Goal: Obtain resource: Obtain resource

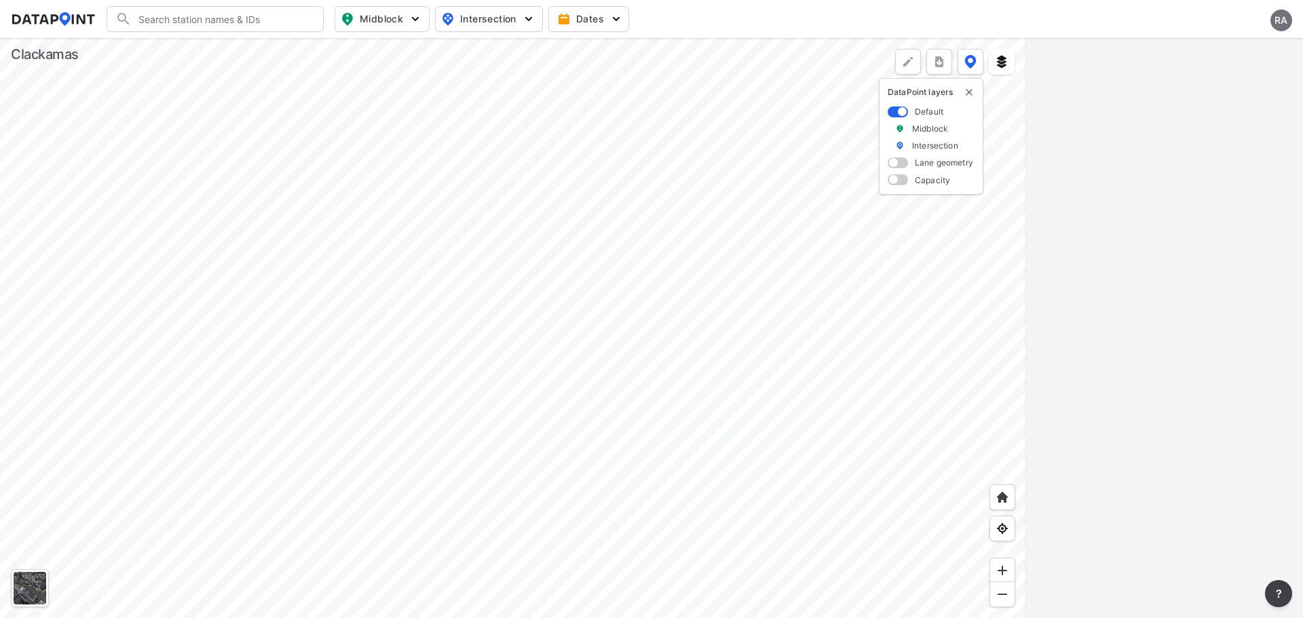
click at [1286, 19] on div "RA" at bounding box center [1281, 20] width 22 height 22
click at [1220, 79] on p "Log out" at bounding box center [1235, 78] width 114 height 24
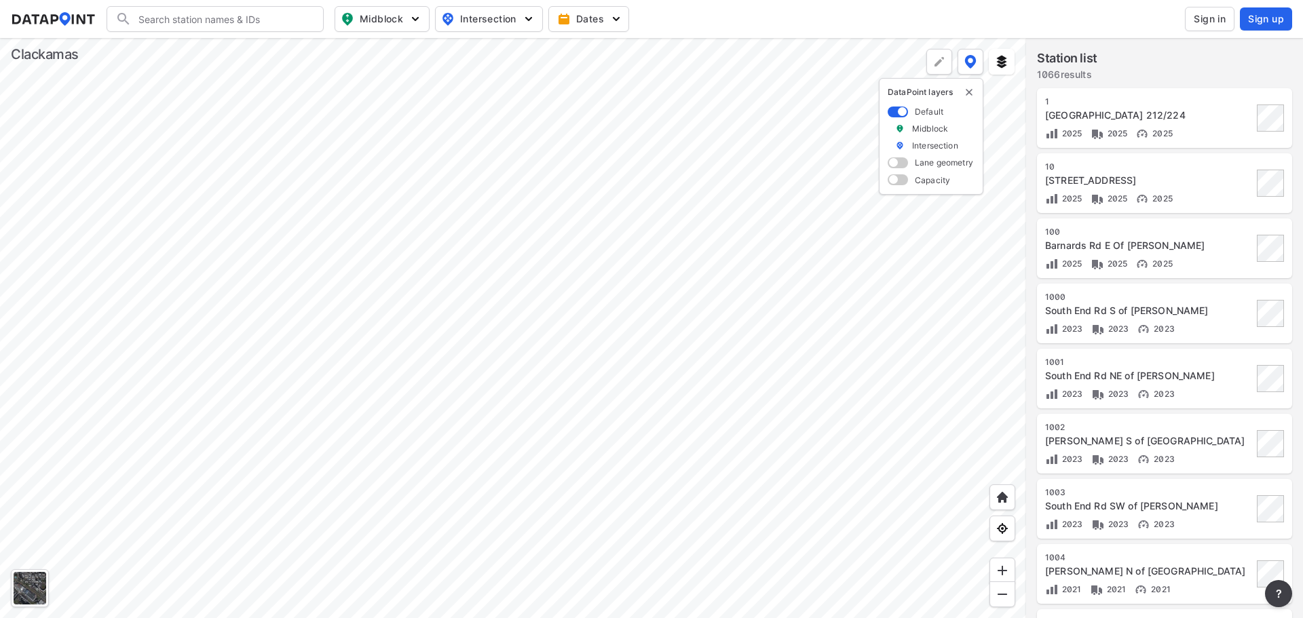
click at [180, 20] on input "Search" at bounding box center [223, 19] width 183 height 22
click at [1223, 20] on span "Sign in" at bounding box center [1210, 19] width 32 height 14
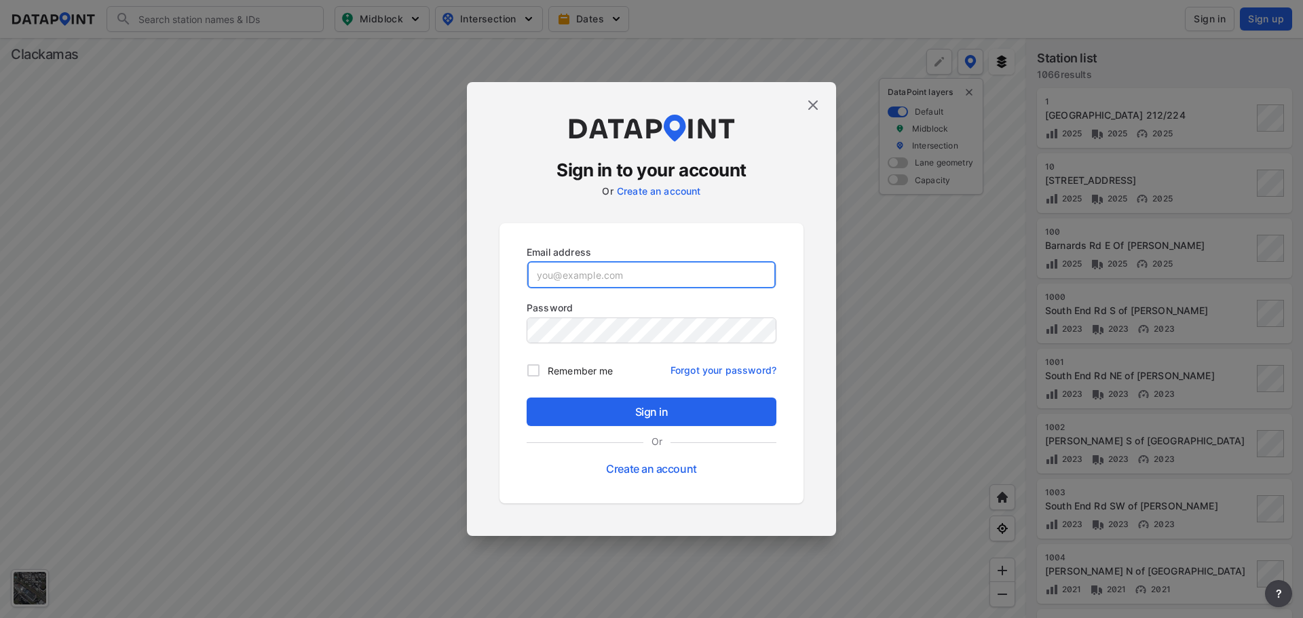
type input "[EMAIL_ADDRESS][DOMAIN_NAME]"
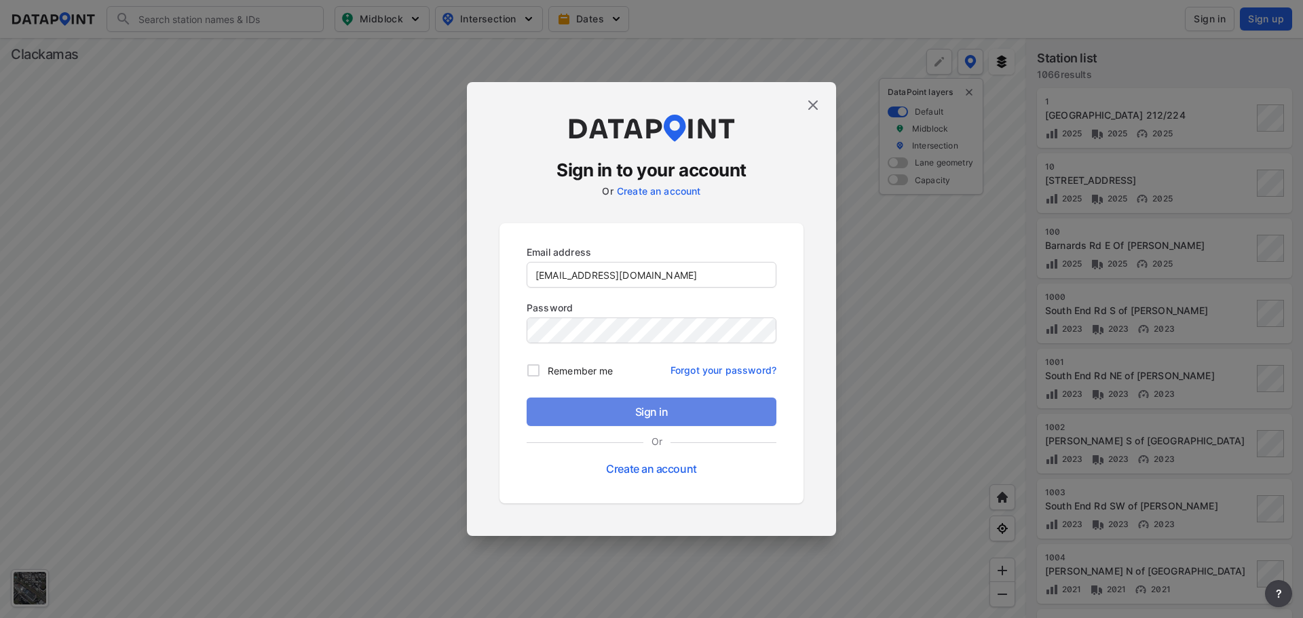
click at [678, 413] on span "Sign in" at bounding box center [651, 412] width 228 height 16
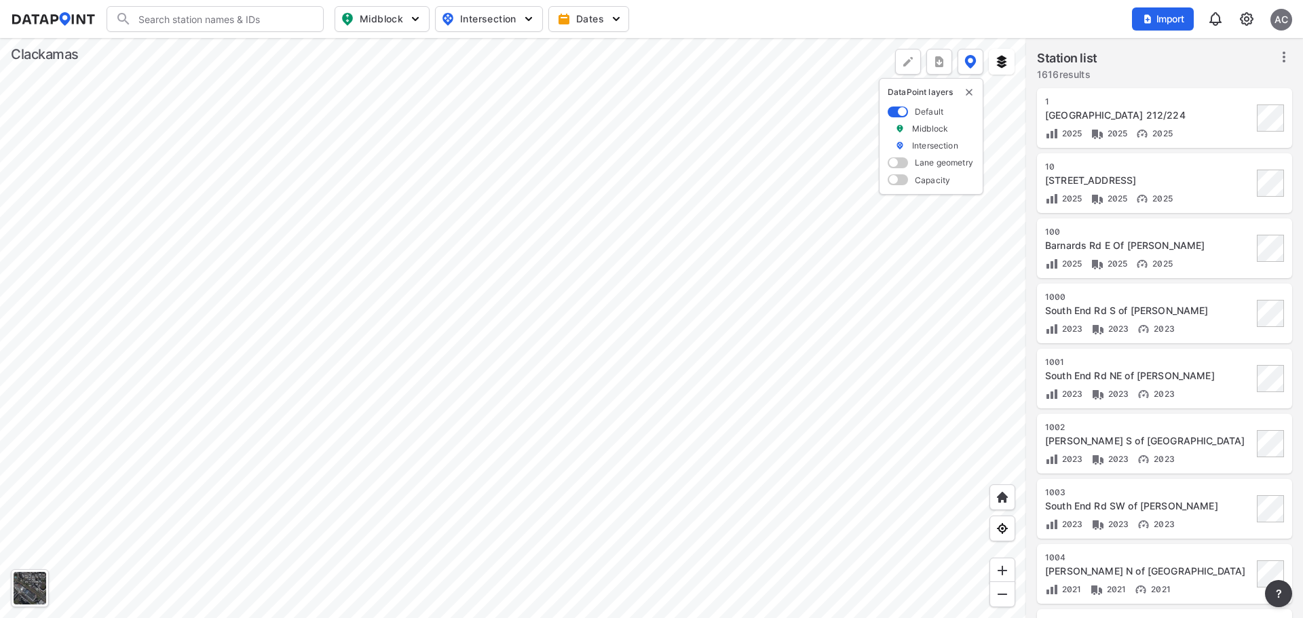
click at [214, 22] on input "Search" at bounding box center [223, 19] width 183 height 22
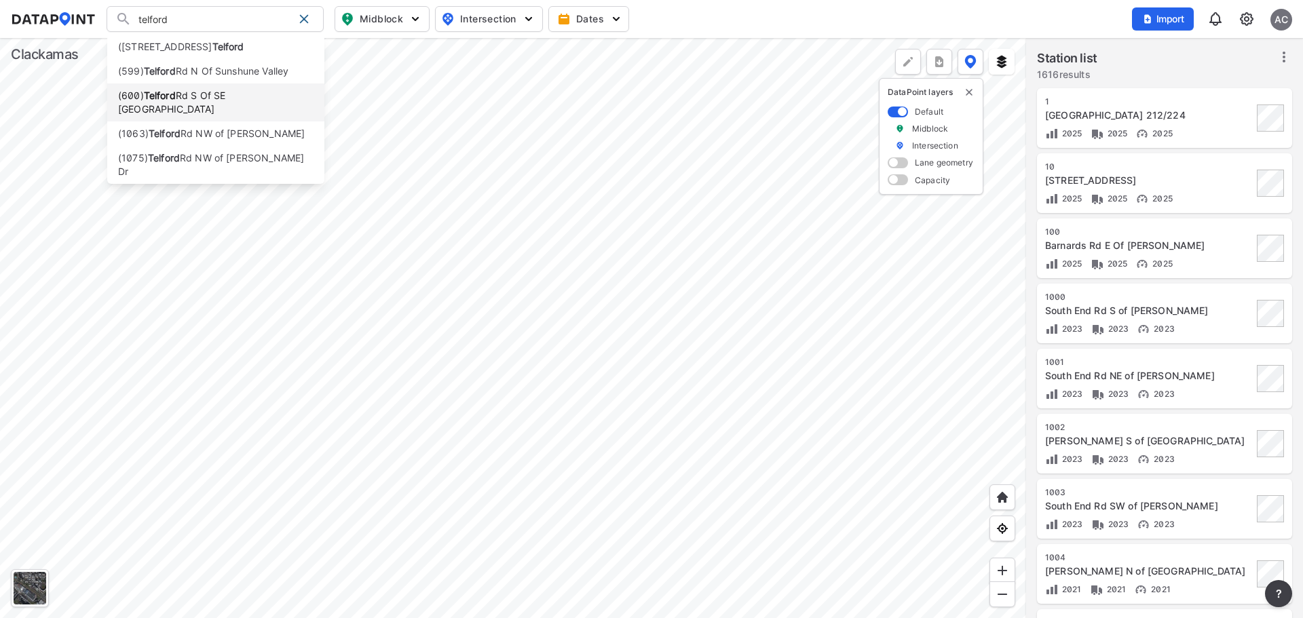
click at [214, 89] on li "([STREET_ADDRESS] S Of SE [GEOGRAPHIC_DATA]" at bounding box center [215, 102] width 217 height 38
type input "([STREET_ADDRESS] S Of SE [GEOGRAPHIC_DATA]"
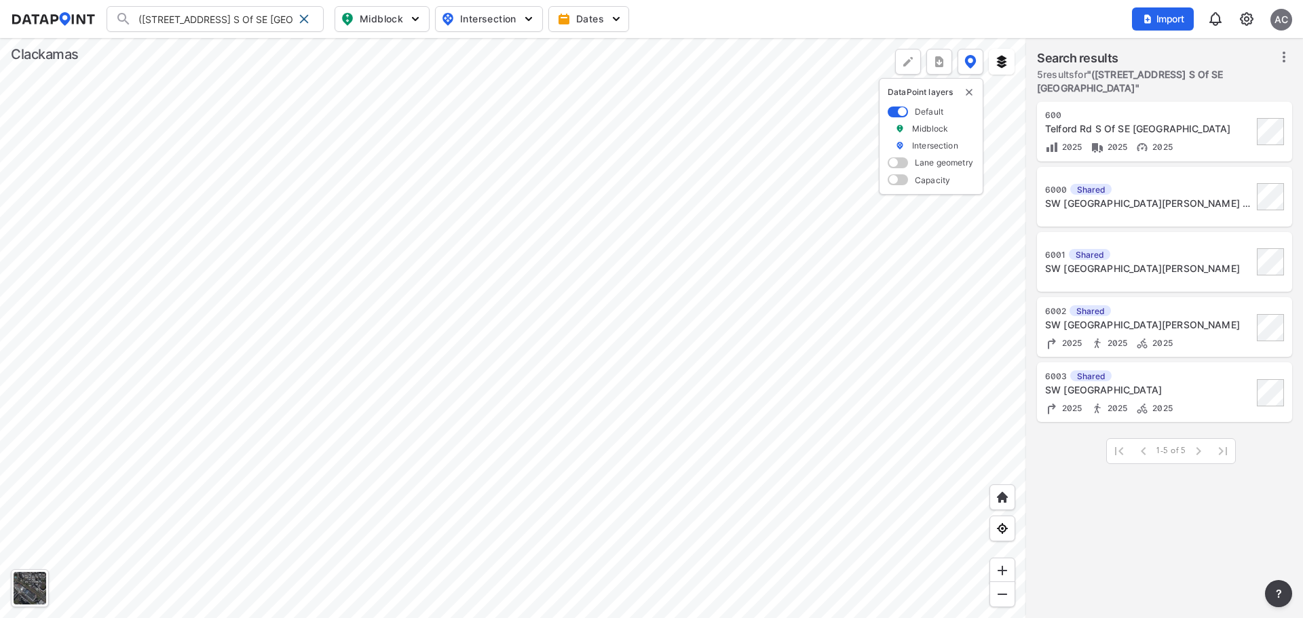
click at [1183, 122] on div "[STREET_ADDRESS]" at bounding box center [1149, 132] width 208 height 44
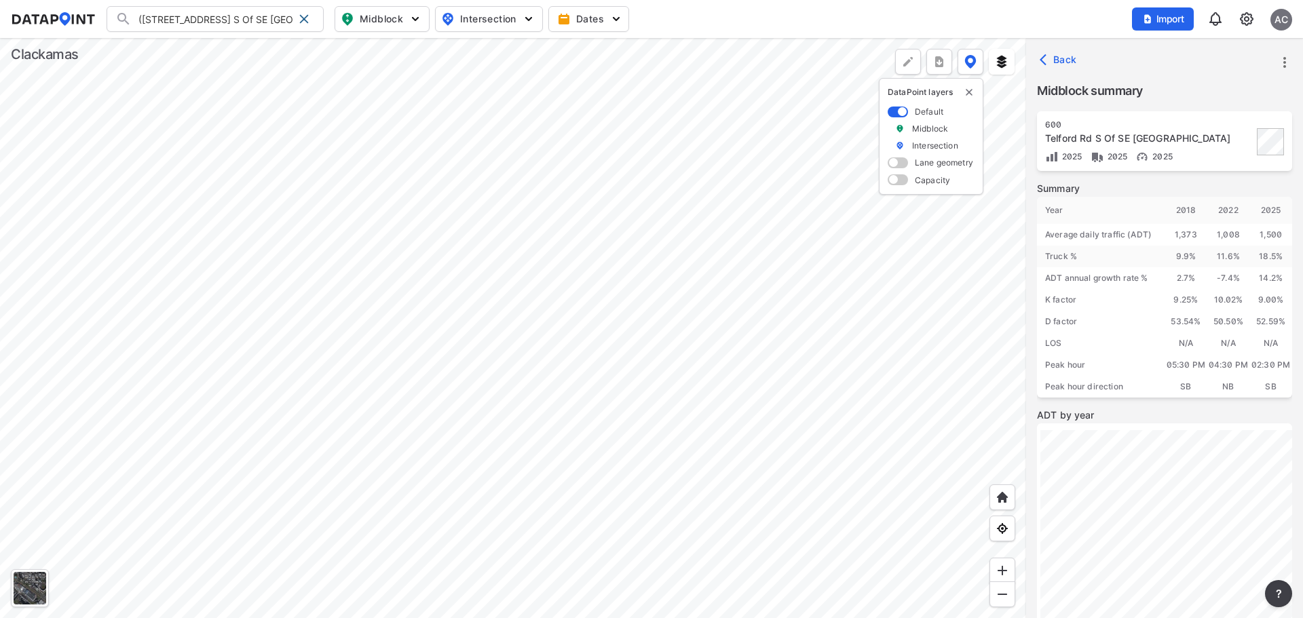
scroll to position [187, 0]
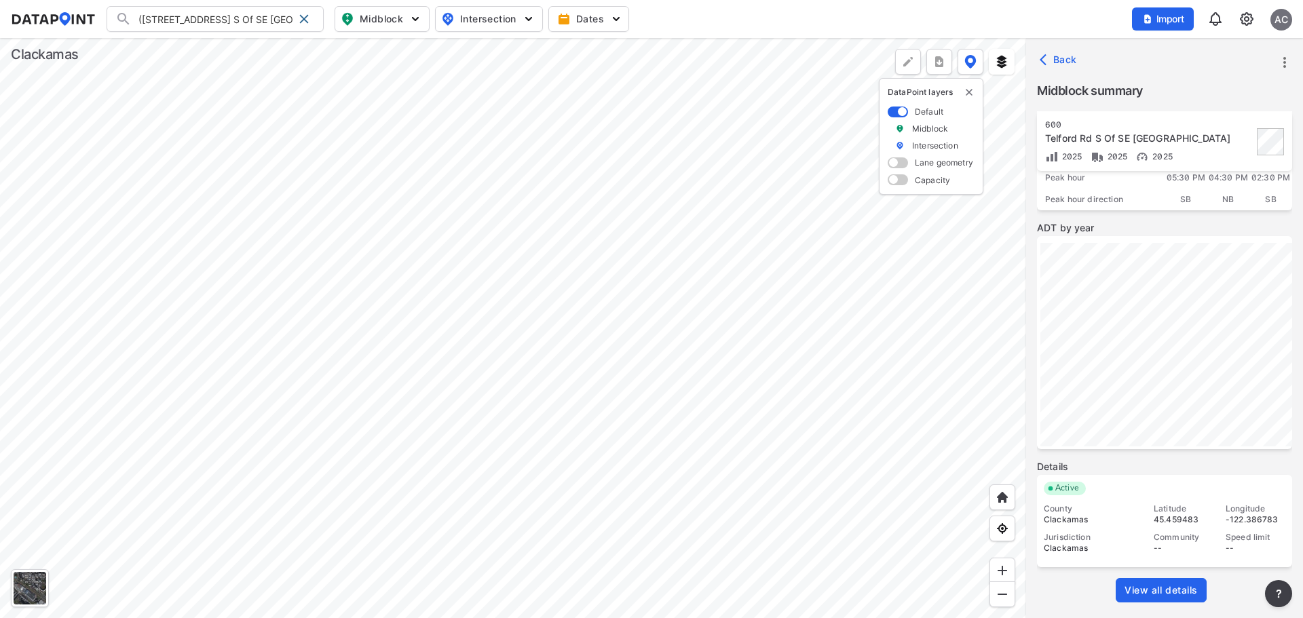
click at [1175, 589] on span "View all details" at bounding box center [1160, 591] width 73 height 14
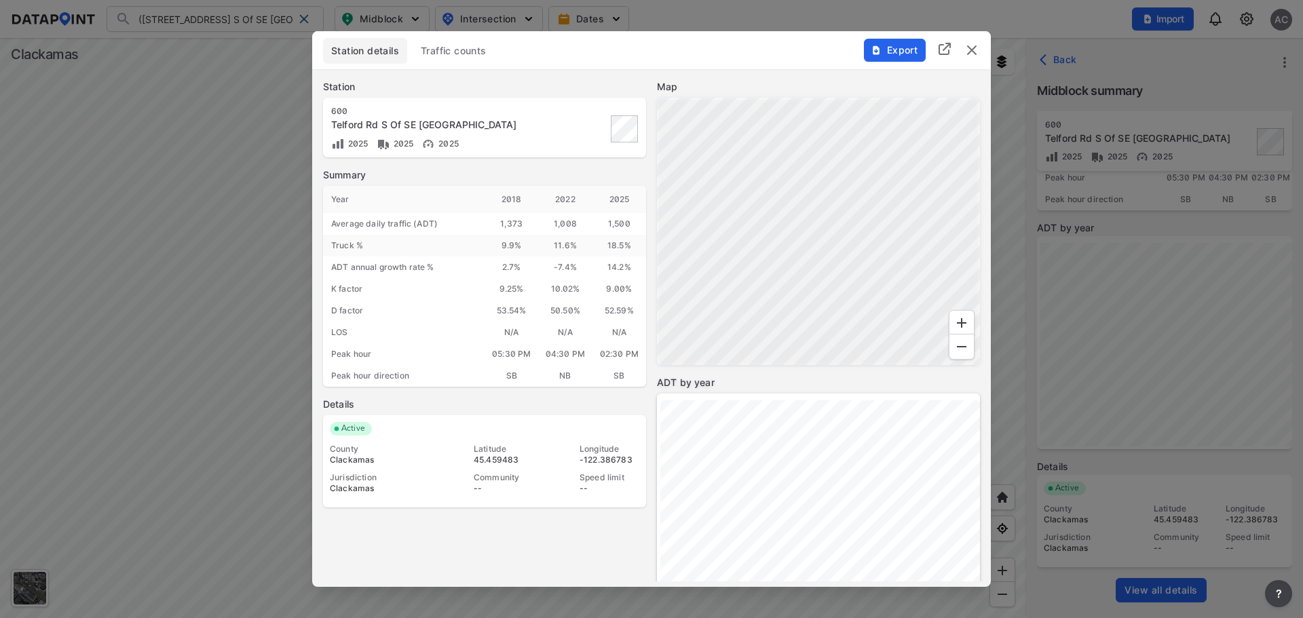
click at [456, 50] on span "Traffic counts" at bounding box center [454, 51] width 66 height 14
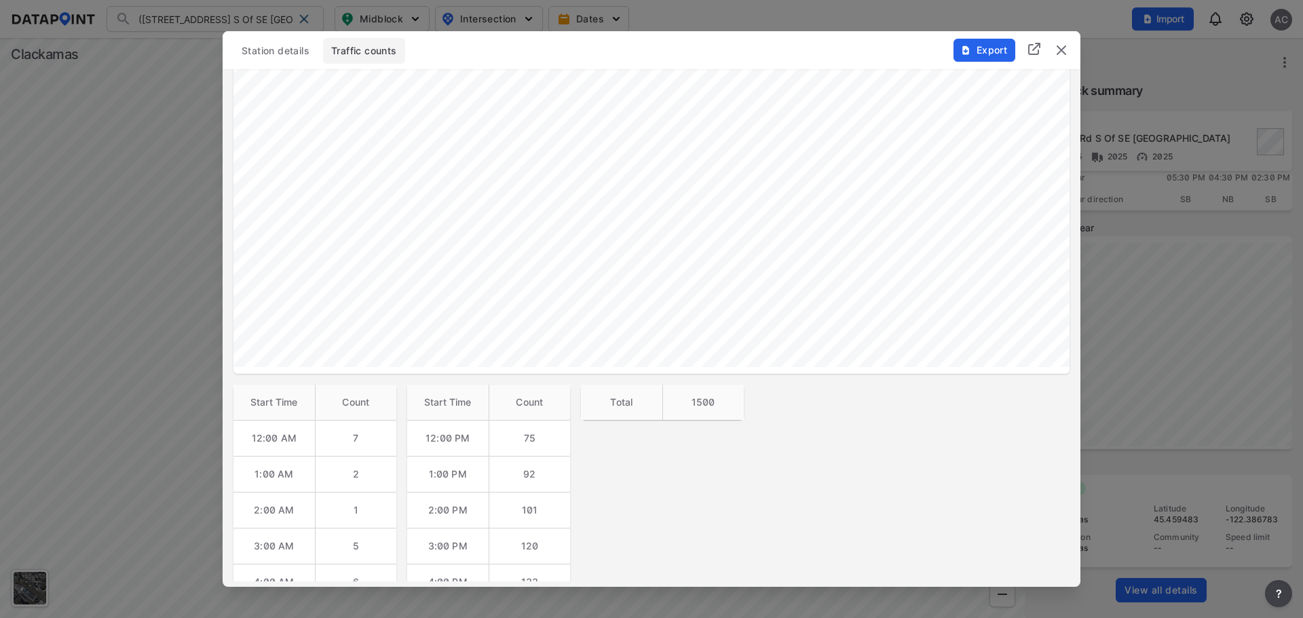
click at [263, 54] on span "Station details" at bounding box center [276, 51] width 68 height 14
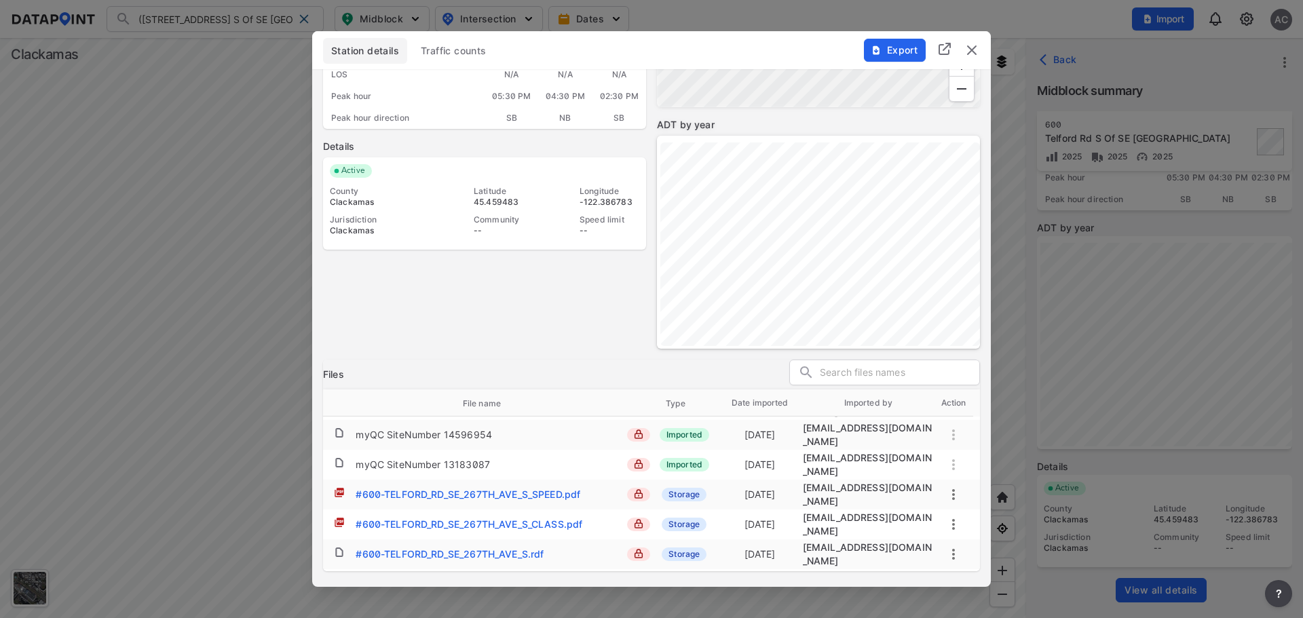
scroll to position [129, 0]
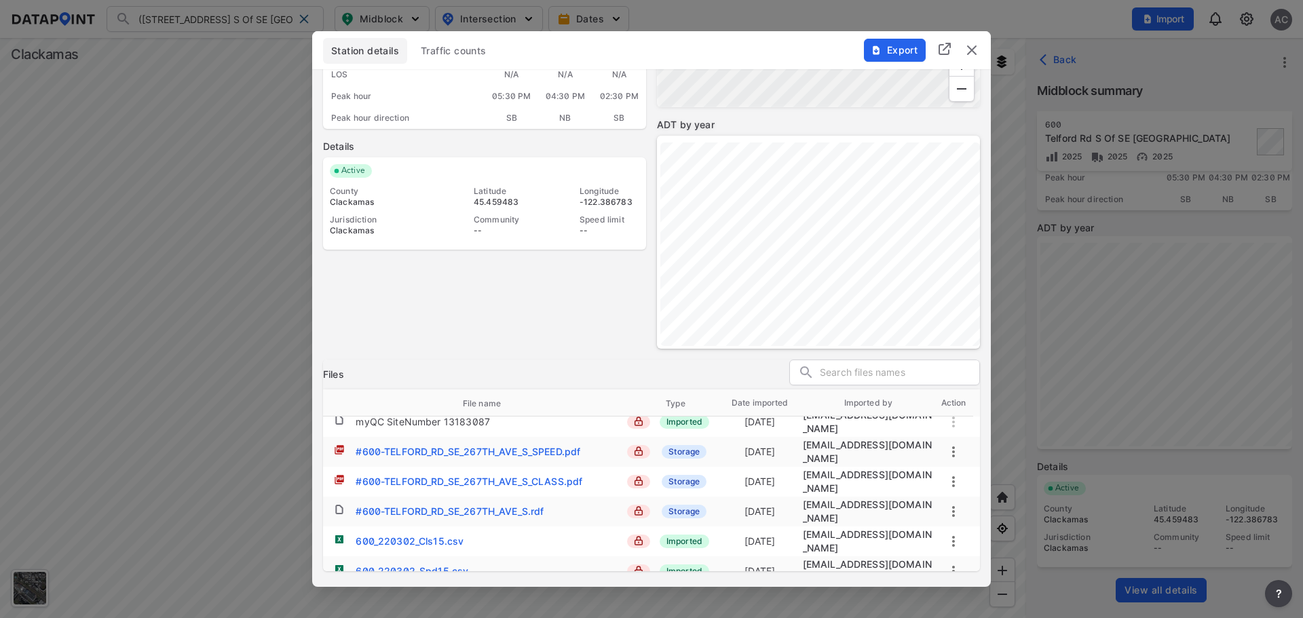
click at [491, 505] on div "#600-TELFORD_RD_SE_267TH_AVE_S.rdf" at bounding box center [450, 512] width 188 height 14
click at [885, 52] on span "Export" at bounding box center [893, 50] width 45 height 14
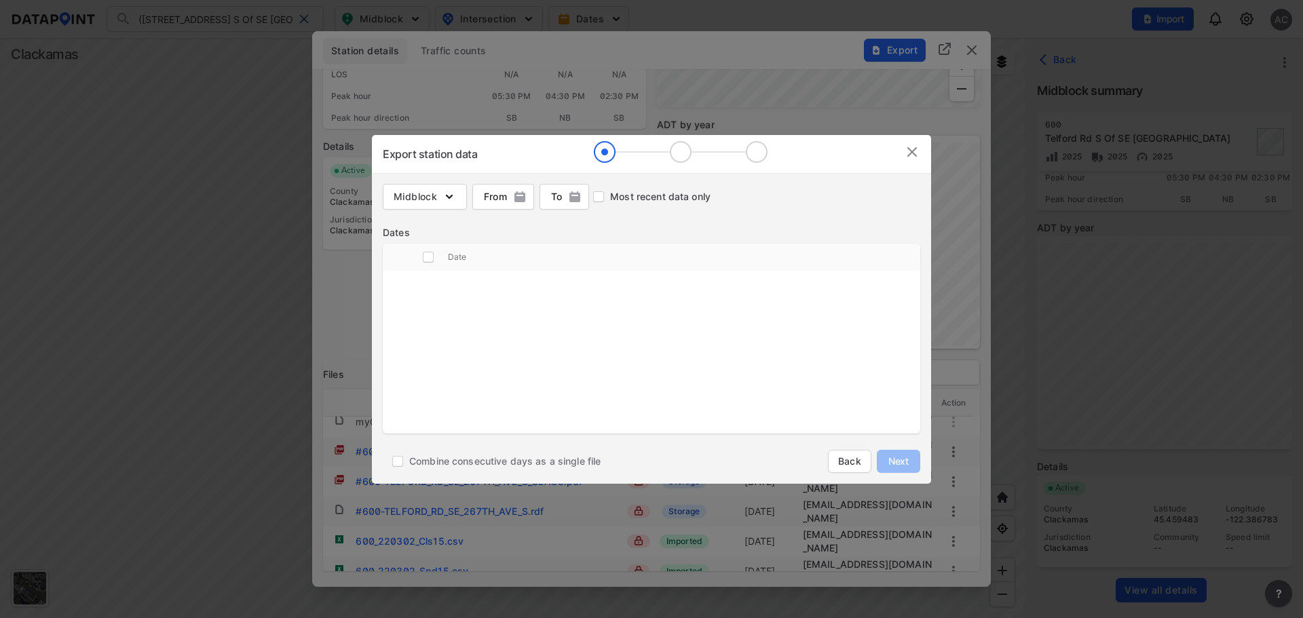
click at [909, 152] on img at bounding box center [912, 152] width 16 height 16
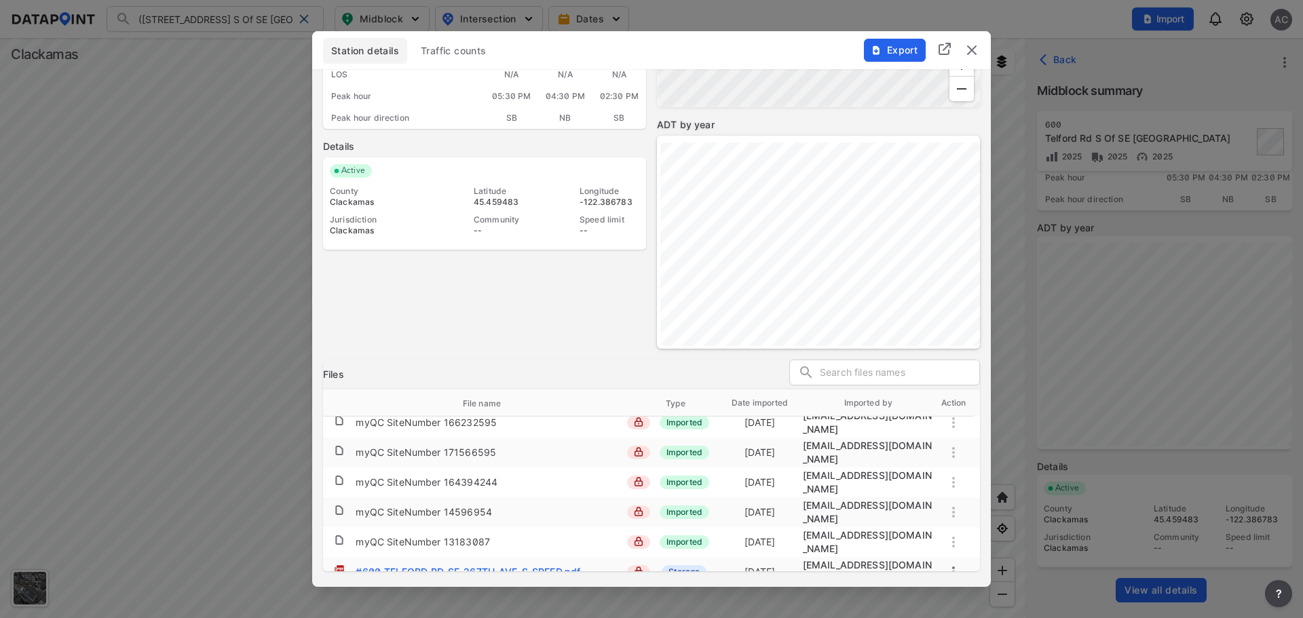
scroll to position [0, 0]
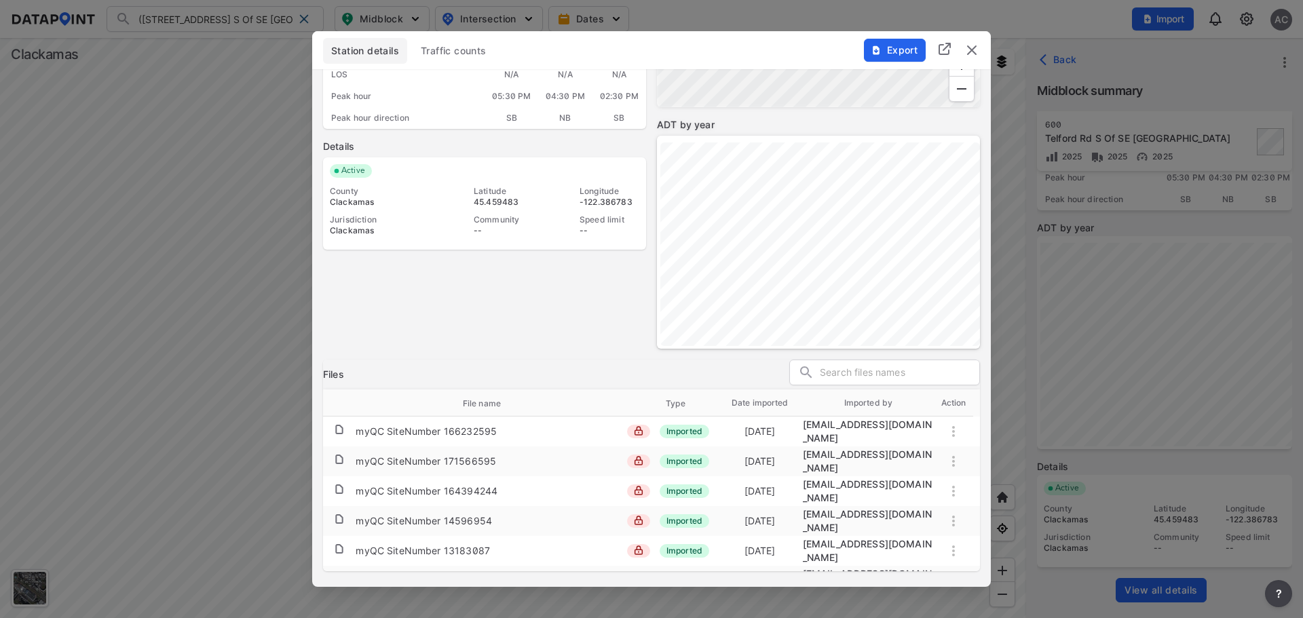
click at [972, 52] on img "delete" at bounding box center [972, 50] width 16 height 16
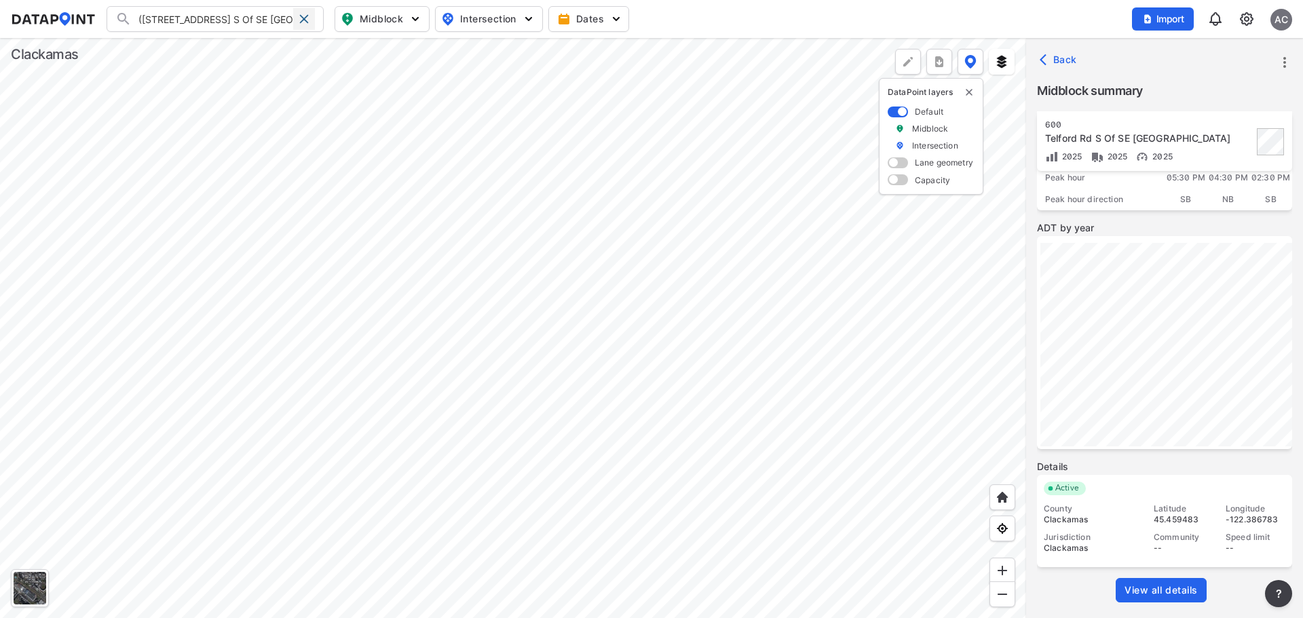
click at [307, 17] on span at bounding box center [304, 19] width 11 height 11
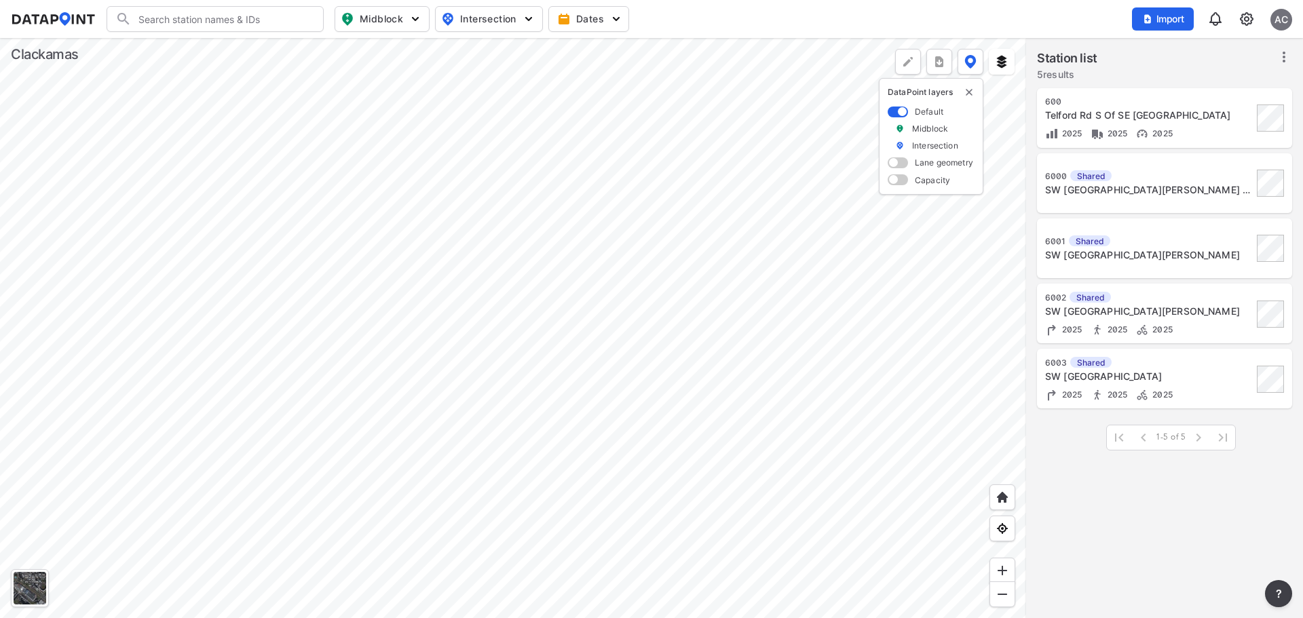
click at [193, 18] on input "Search" at bounding box center [223, 19] width 183 height 22
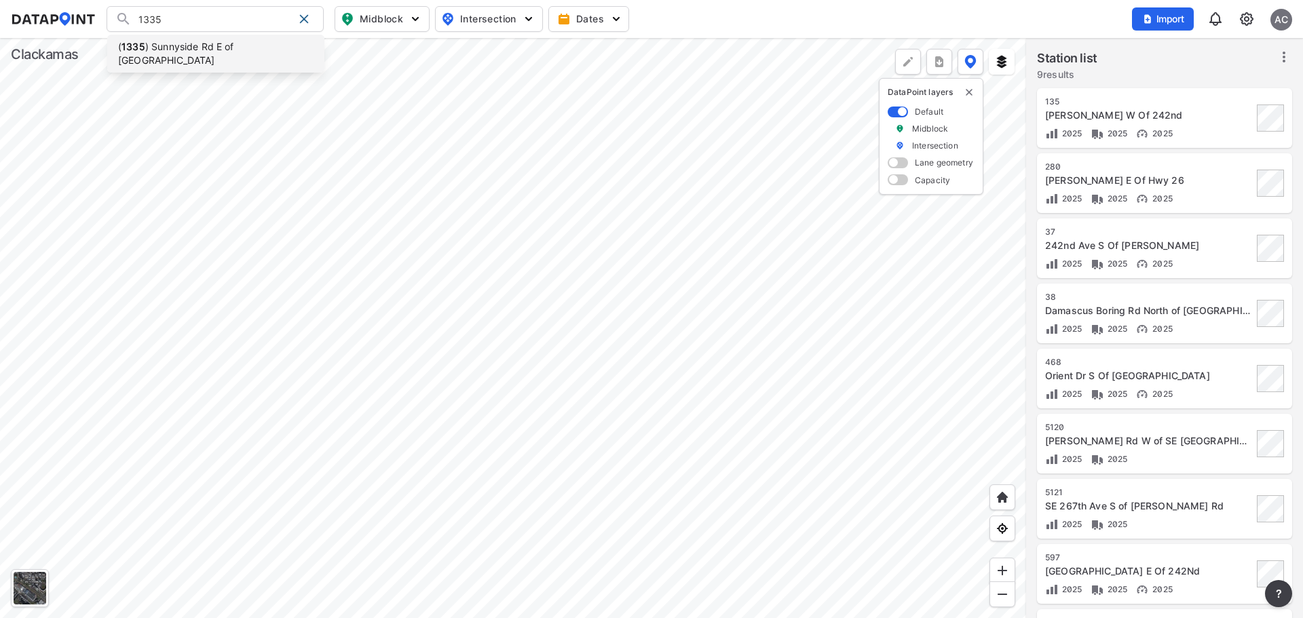
click at [199, 41] on li "( 1335 ) Sunnyside Rd E of Sunnybrook Blvd" at bounding box center [215, 54] width 217 height 38
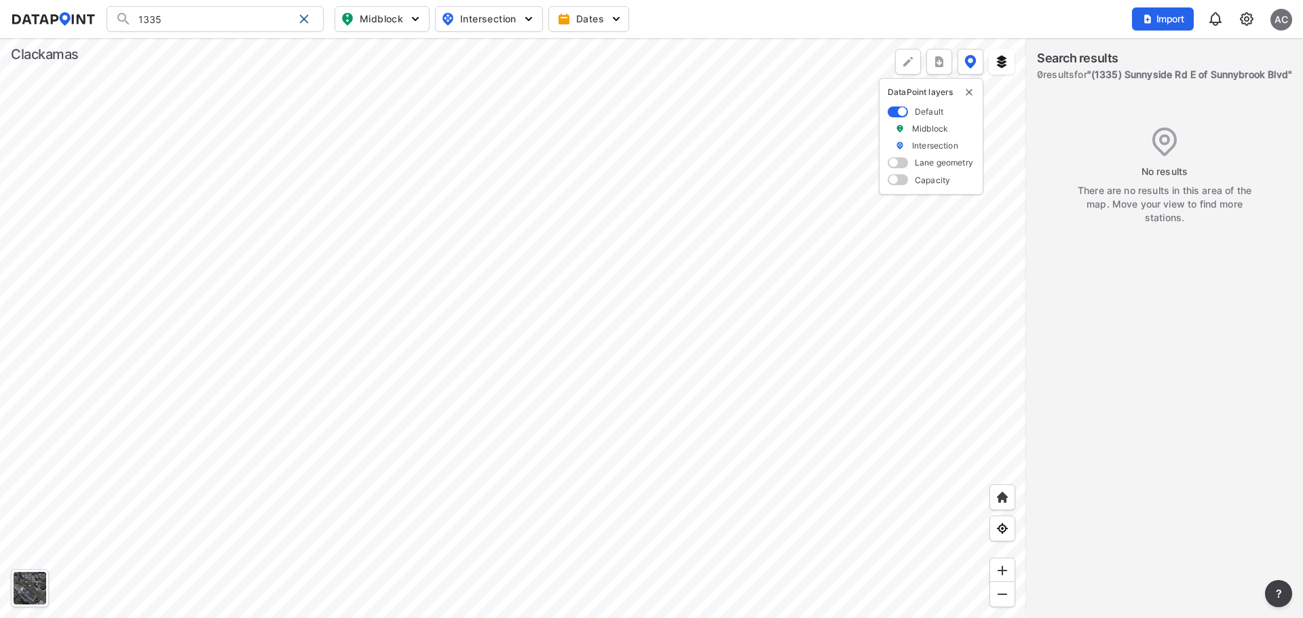
type input "(1335) Sunnyside Rd E of Sunnybrook Blvd"
click at [269, 17] on input "(1335) Sunnyside Rd E of Sunnybrook Blvd" at bounding box center [212, 19] width 161 height 22
click at [266, 54] on li "(1335) Sunnyside Rd E of Sunnybrook Blvd" at bounding box center [215, 54] width 217 height 38
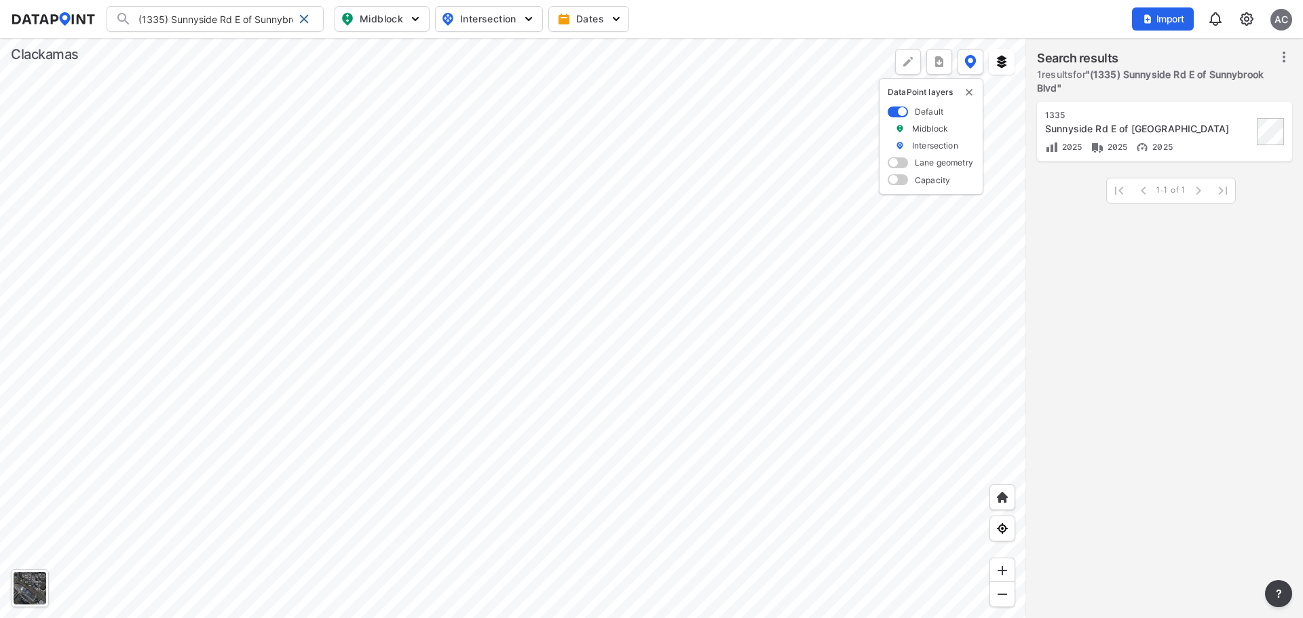
click at [1083, 118] on div "1335" at bounding box center [1149, 115] width 208 height 11
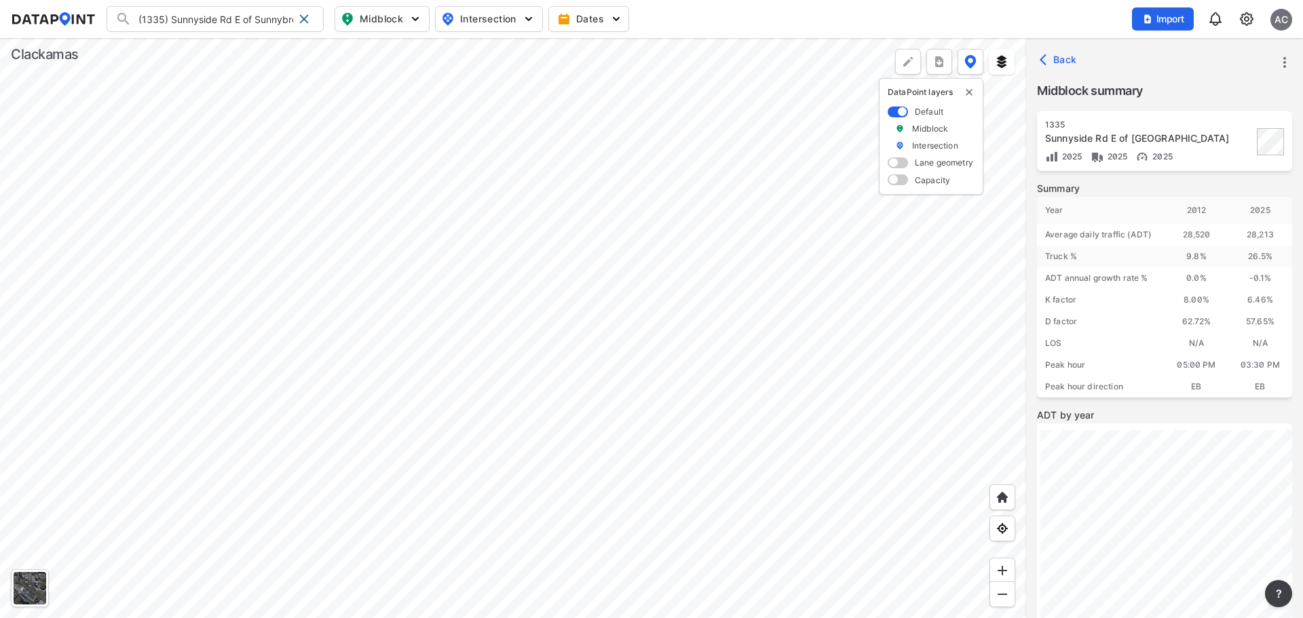
scroll to position [187, 0]
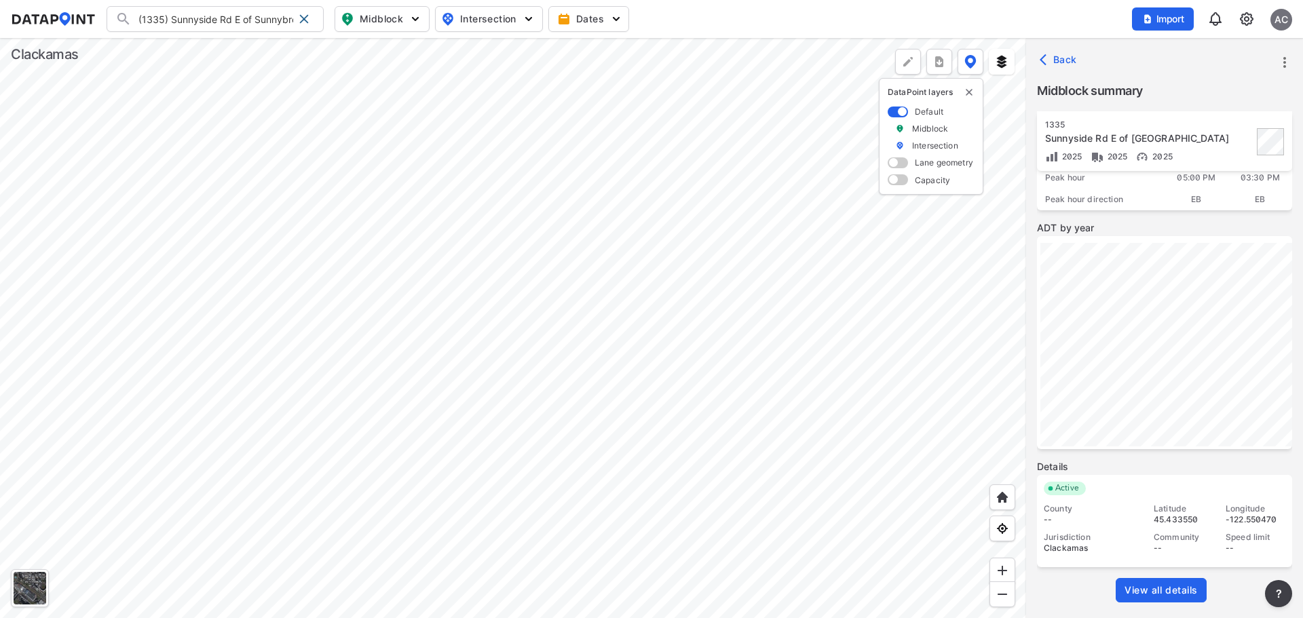
click at [1175, 590] on span "View all details" at bounding box center [1160, 591] width 73 height 14
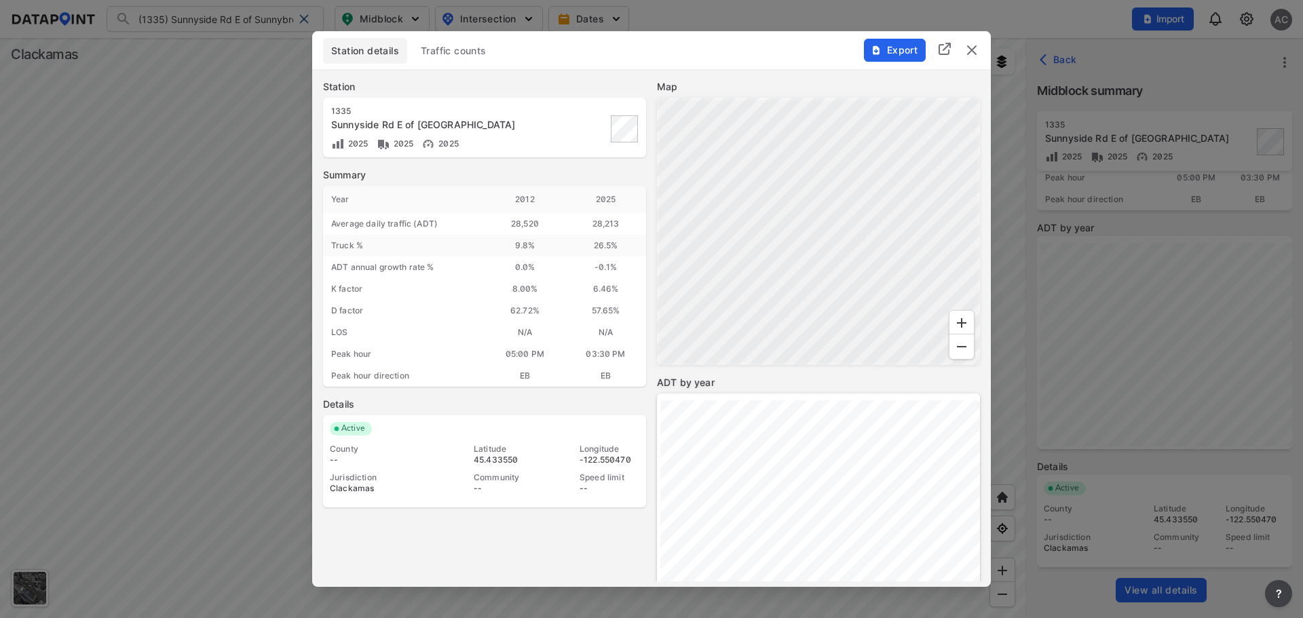
click at [438, 56] on span "Traffic counts" at bounding box center [454, 51] width 66 height 14
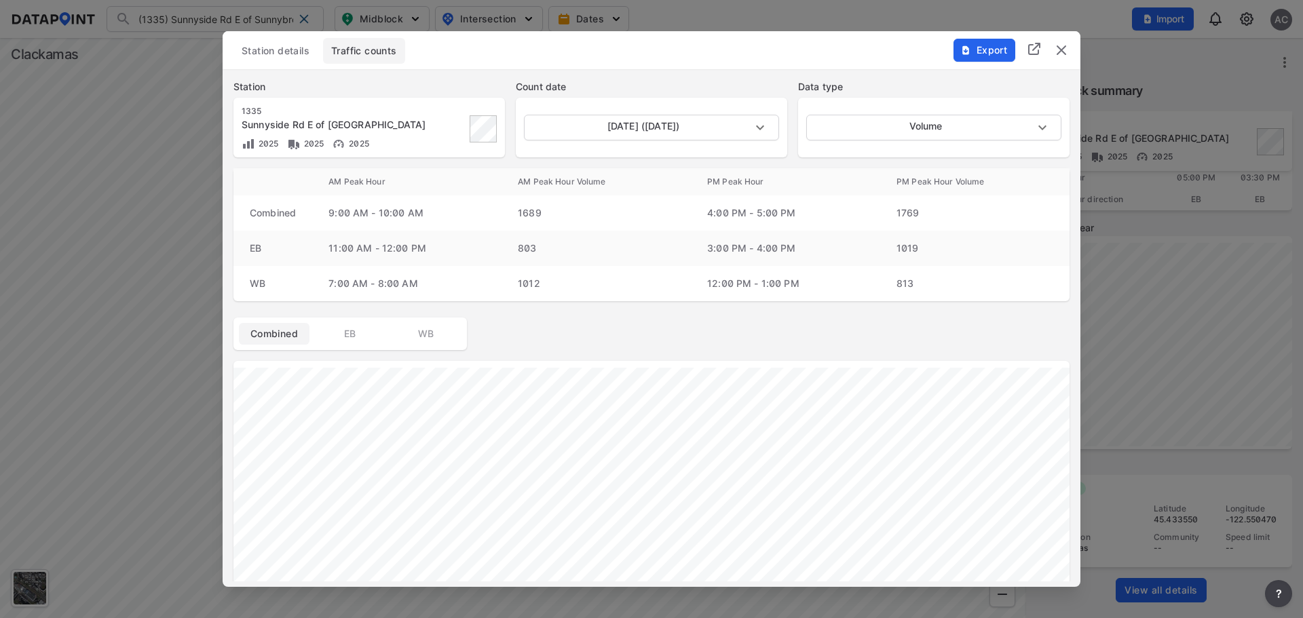
click at [971, 49] on span "Export" at bounding box center [983, 50] width 45 height 14
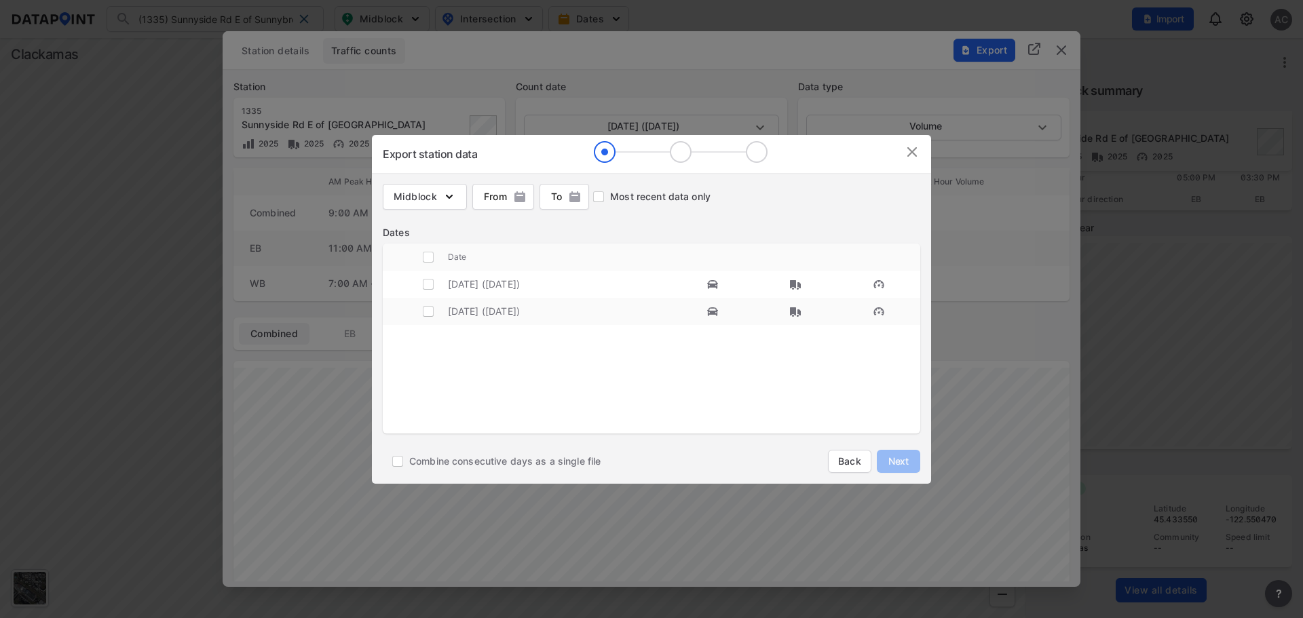
click at [919, 155] on img at bounding box center [912, 152] width 16 height 16
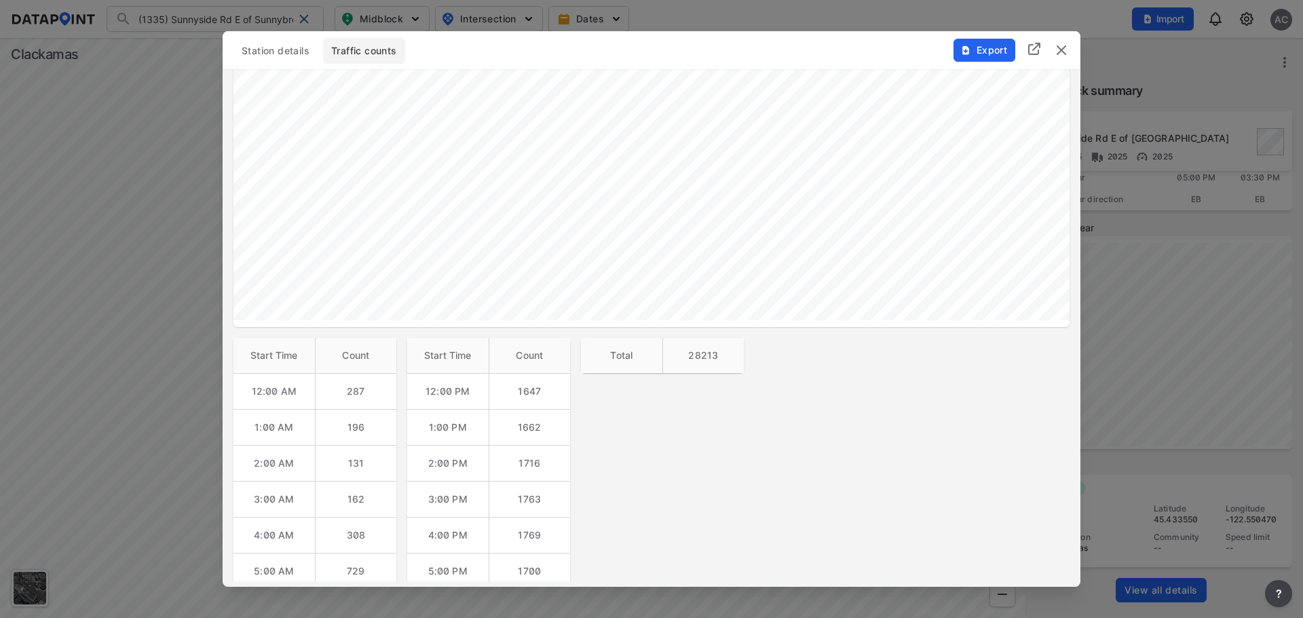
scroll to position [0, 0]
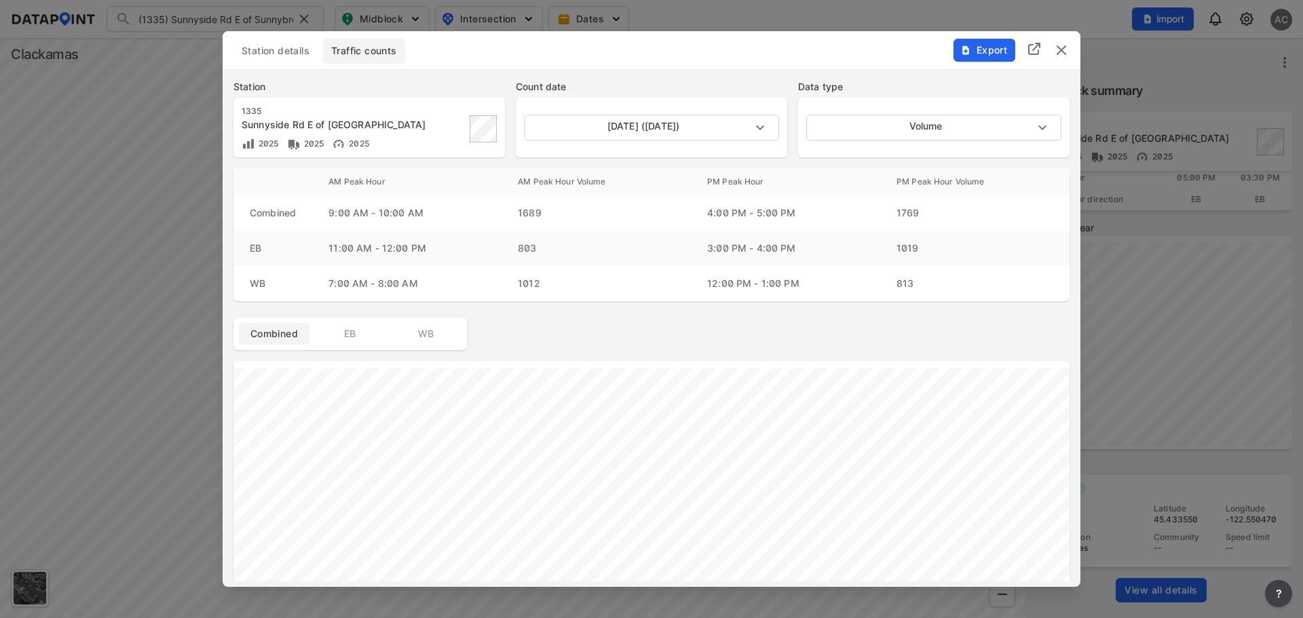
click at [301, 53] on span "Station details" at bounding box center [276, 51] width 68 height 14
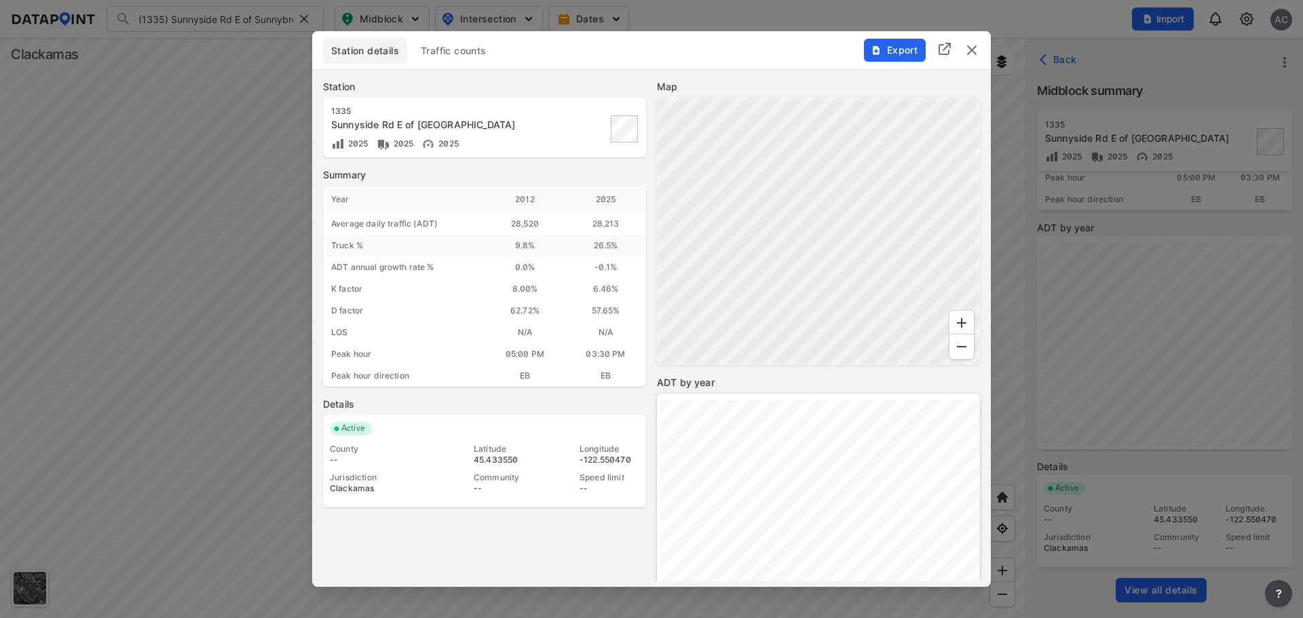
scroll to position [180, 0]
